Goal: Check status: Check status

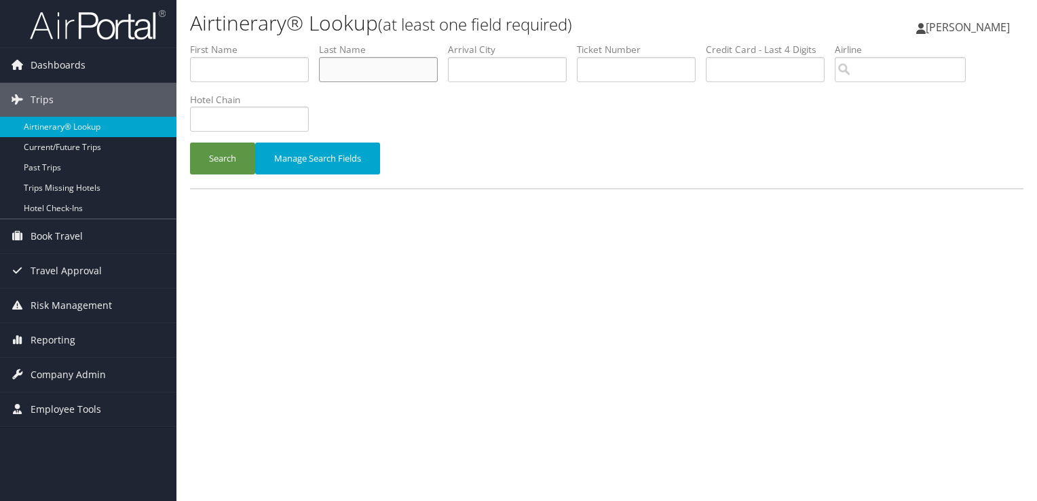
click at [417, 71] on input "text" at bounding box center [378, 69] width 119 height 25
click at [190, 143] on button "Search" at bounding box center [222, 159] width 65 height 32
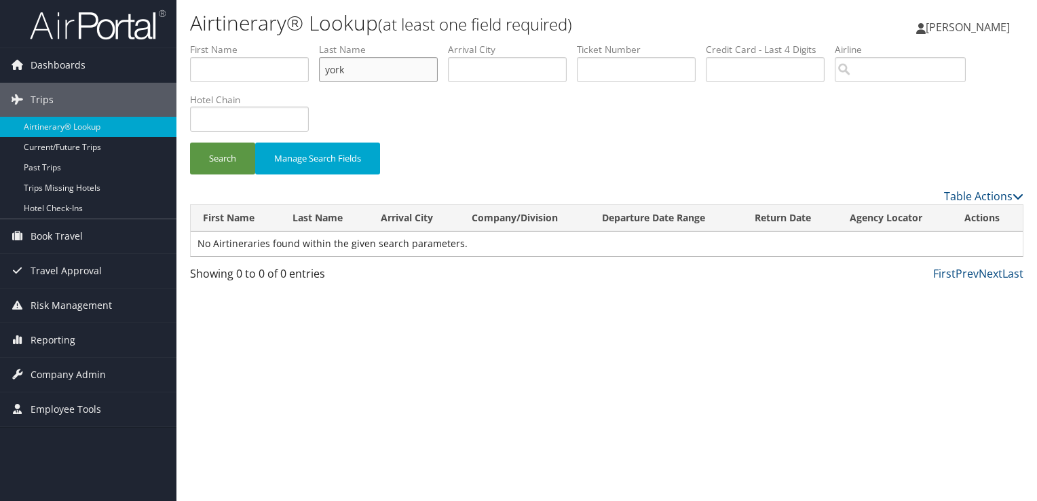
click at [190, 143] on button "Search" at bounding box center [222, 159] width 65 height 32
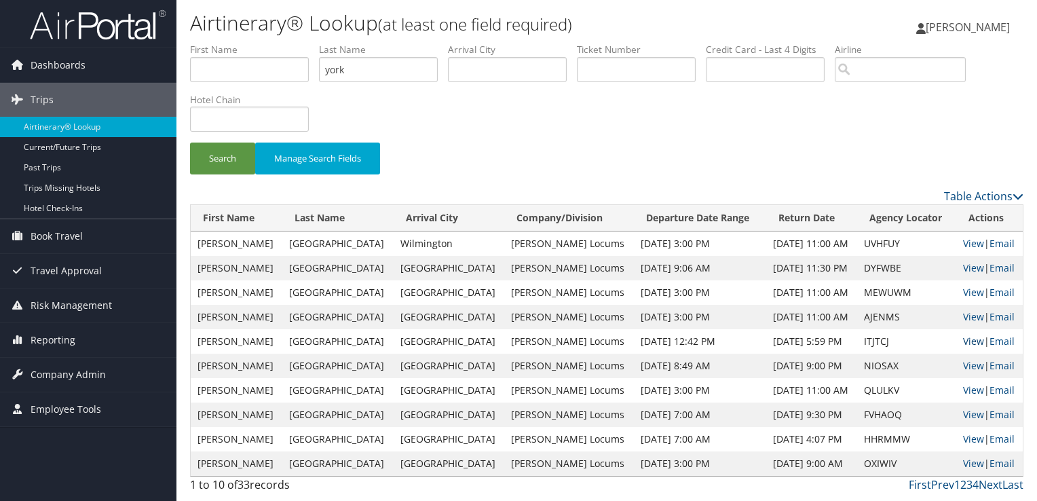
click at [965, 338] on link "View" at bounding box center [973, 341] width 21 height 13
click at [335, 64] on input "york" at bounding box center [378, 69] width 119 height 25
click at [190, 143] on button "Search" at bounding box center [222, 159] width 65 height 32
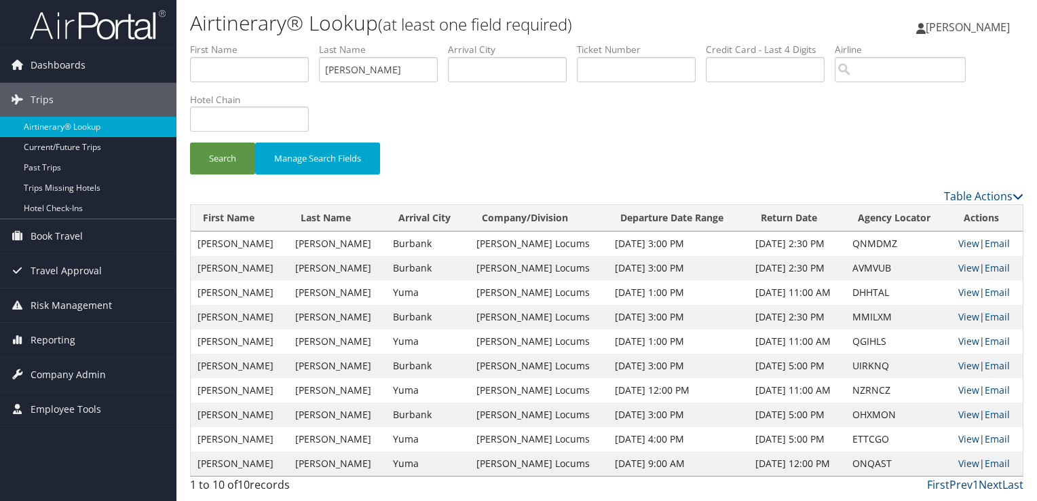
click at [546, 105] on div "Search Manage Search Fields" at bounding box center [607, 115] width 854 height 145
drag, startPoint x: 405, startPoint y: 67, endPoint x: 215, endPoint y: 67, distance: 190.7
click at [215, 43] on ul "First Name Last Name takash Departure City Arrival City Company/Division Airpor…" at bounding box center [607, 43] width 834 height 0
type input "el amir"
click at [190, 143] on button "Search" at bounding box center [222, 159] width 65 height 32
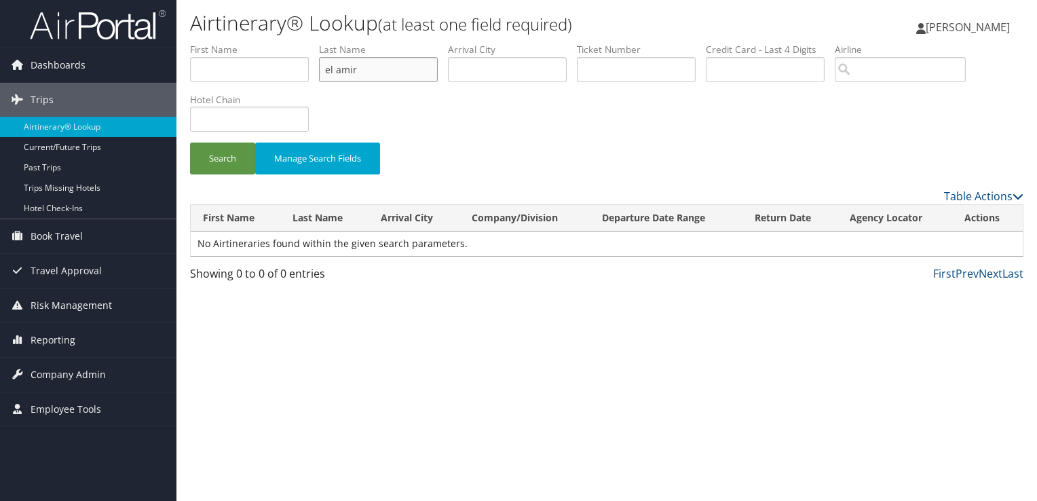
drag, startPoint x: 375, startPoint y: 62, endPoint x: 181, endPoint y: 66, distance: 193.5
click at [190, 66] on form "First Name Last Name el amir Departure City Arrival City Company/Division Airpo…" at bounding box center [607, 115] width 834 height 145
drag, startPoint x: 181, startPoint y: 66, endPoint x: 200, endPoint y: 69, distance: 19.3
click at [188, 69] on div "Search Manage Search Fields" at bounding box center [607, 115] width 854 height 145
click at [207, 67] on input "text" at bounding box center [249, 69] width 119 height 25
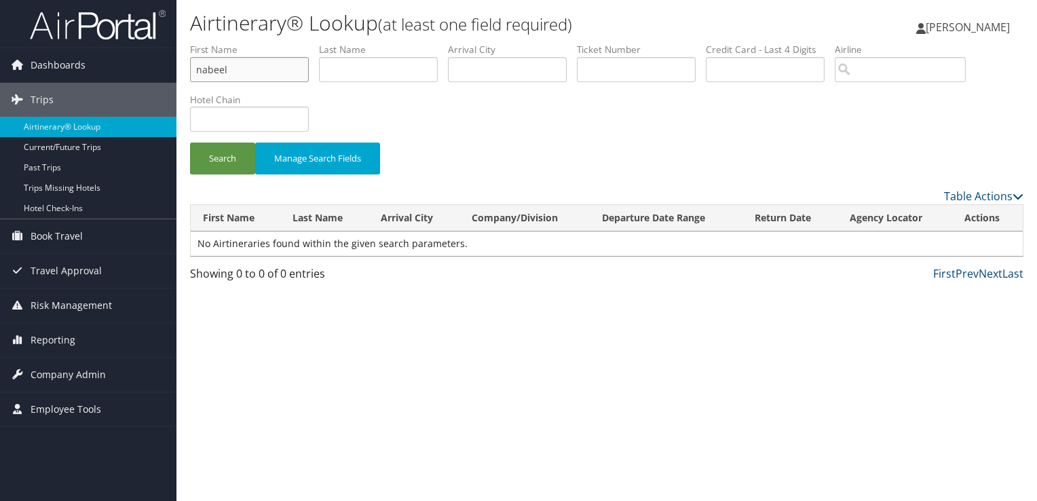
type input "nabeel"
click at [190, 143] on button "Search" at bounding box center [222, 159] width 65 height 32
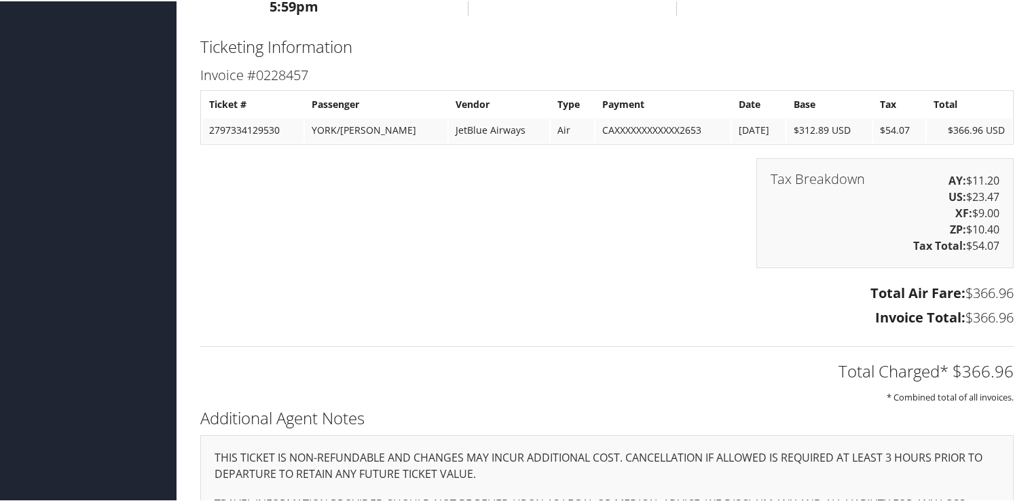
scroll to position [1614, 0]
